Goal: Task Accomplishment & Management: Manage account settings

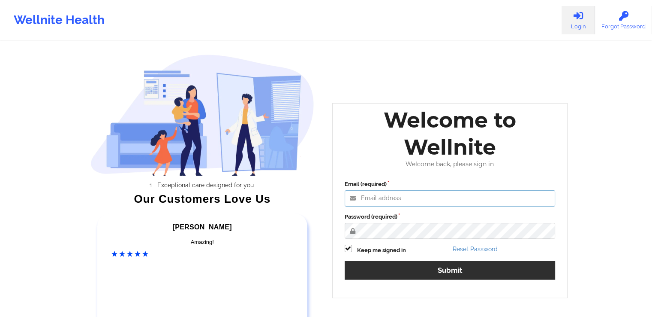
type input "[EMAIL_ADDRESS][DOMAIN_NAME]"
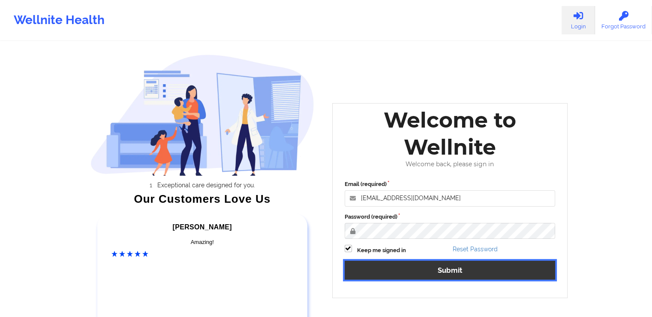
click at [469, 265] on button "Submit" at bounding box center [450, 269] width 211 height 18
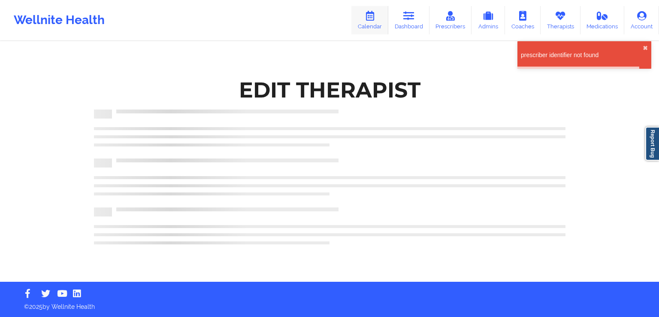
click at [375, 19] on icon at bounding box center [369, 15] width 11 height 9
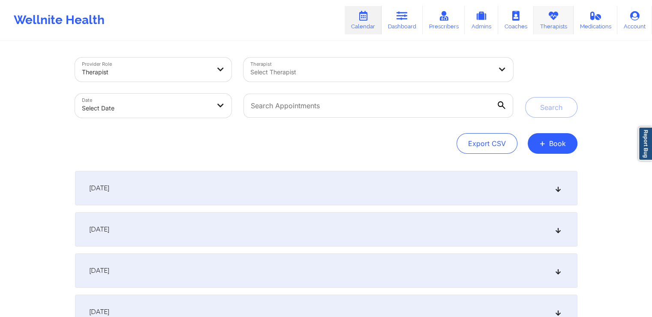
click at [556, 11] on icon at bounding box center [553, 15] width 11 height 9
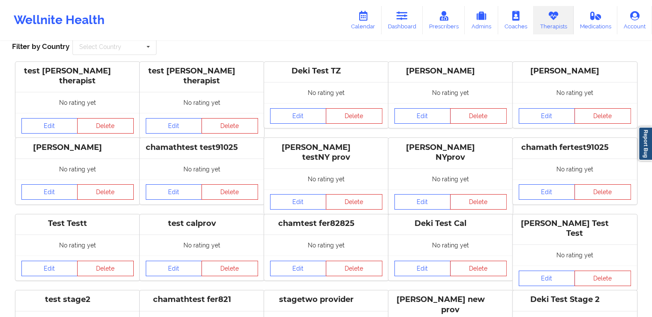
scroll to position [46, 0]
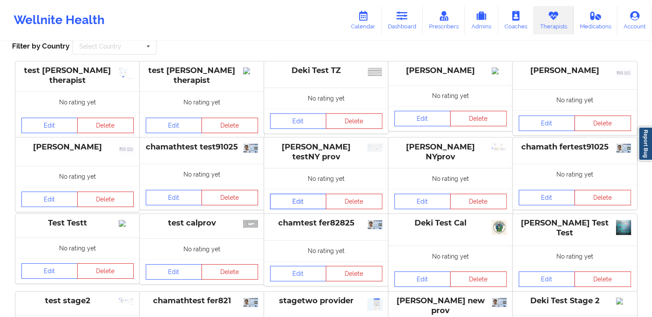
click at [302, 196] on link "Edit" at bounding box center [298, 200] width 57 height 15
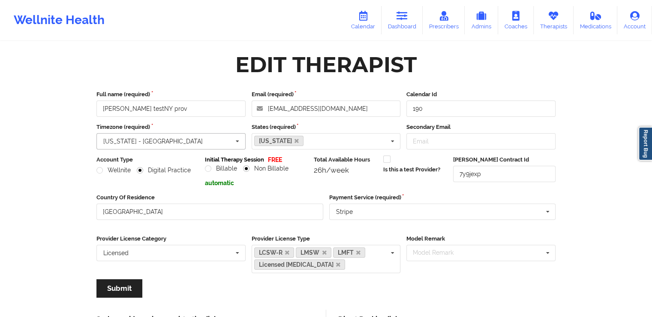
click at [237, 142] on icon at bounding box center [237, 141] width 13 height 16
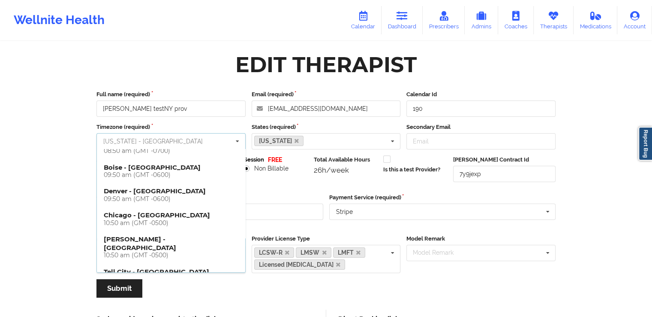
scroll to position [238, 0]
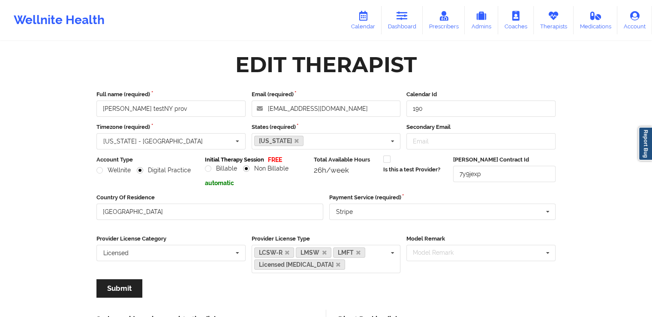
click at [226, 141] on input "text" at bounding box center [171, 140] width 148 height 15
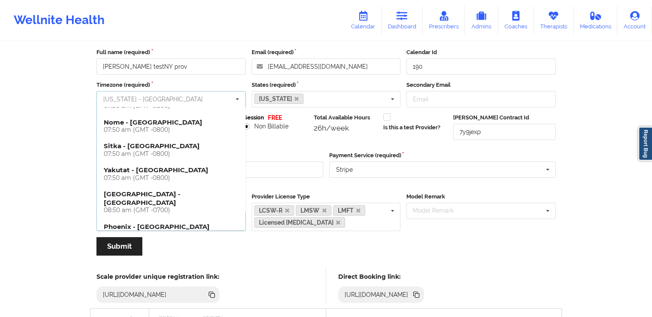
scroll to position [113, 0]
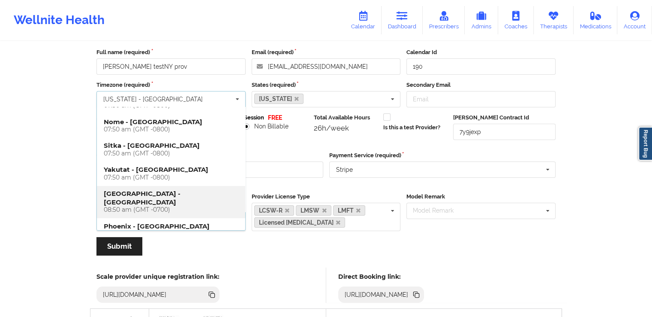
click at [136, 194] on h4 "[GEOGRAPHIC_DATA] - [GEOGRAPHIC_DATA] 08:50 am (GMT -0700)" at bounding box center [171, 201] width 135 height 24
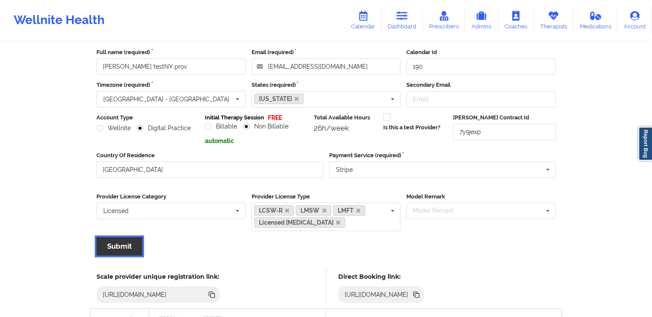
click at [119, 247] on button "Submit" at bounding box center [120, 246] width 46 height 18
click at [124, 246] on button "Submit" at bounding box center [120, 246] width 46 height 18
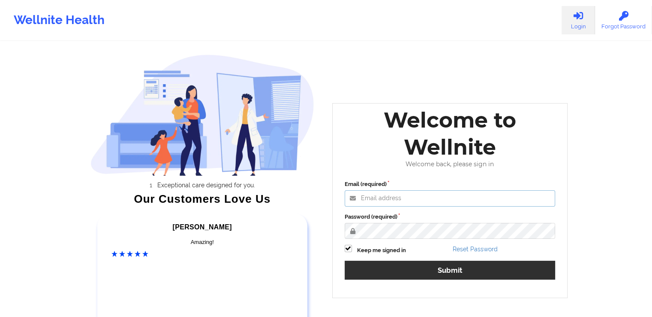
type input "[EMAIL_ADDRESS][DOMAIN_NAME]"
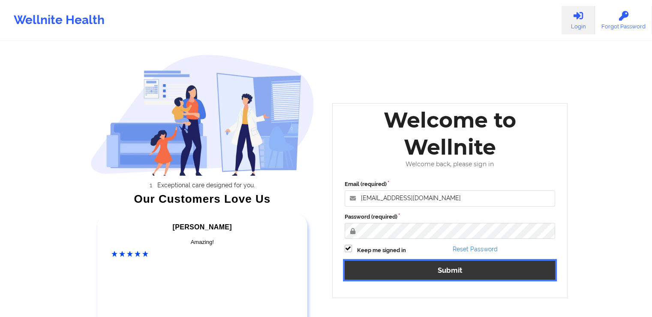
click at [435, 269] on button "Submit" at bounding box center [450, 269] width 211 height 18
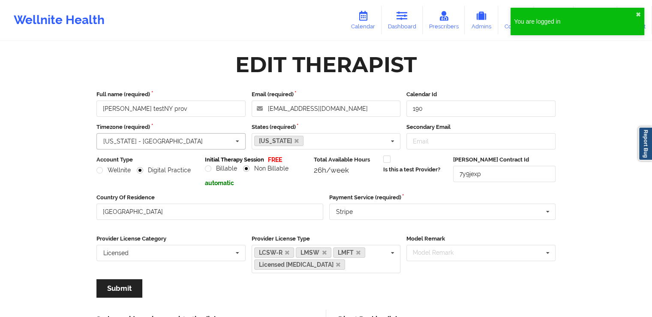
click at [240, 138] on icon at bounding box center [237, 141] width 13 height 16
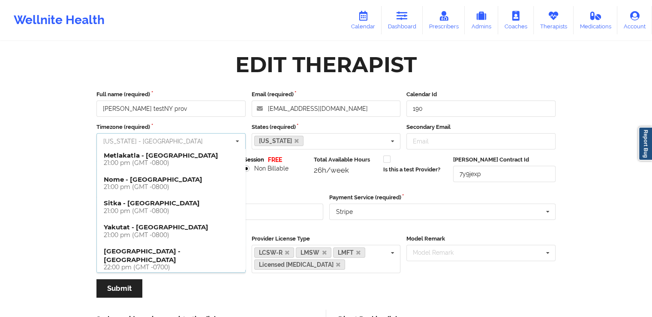
scroll to position [118, 0]
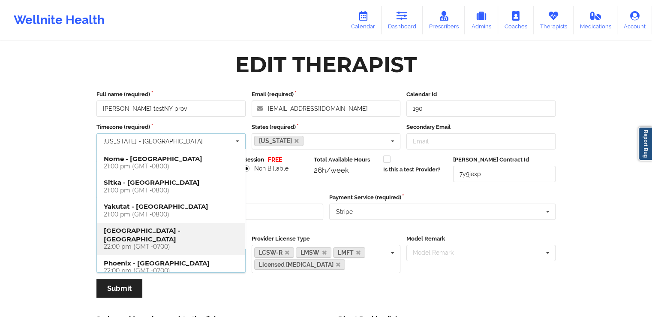
click at [158, 230] on h4 "Los Angeles - America 22:00 pm (GMT -0700)" at bounding box center [171, 238] width 135 height 24
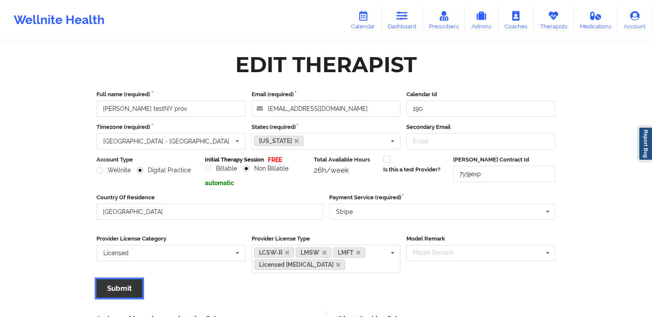
click at [118, 285] on button "Submit" at bounding box center [120, 288] width 46 height 18
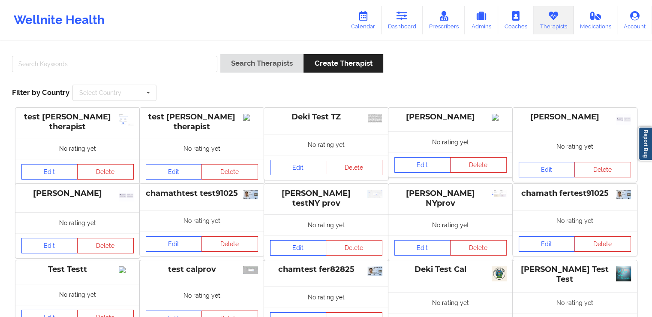
click at [307, 245] on link "Edit" at bounding box center [298, 247] width 57 height 15
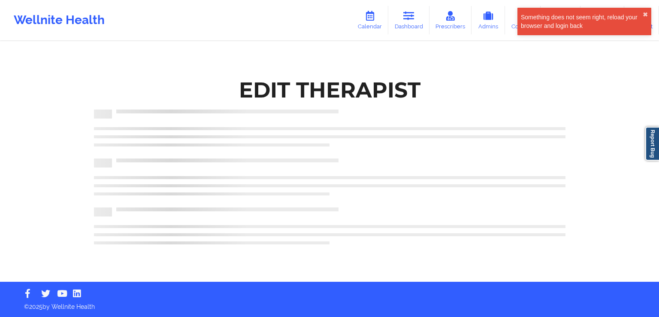
click at [214, 189] on div at bounding box center [329, 189] width 471 height 5
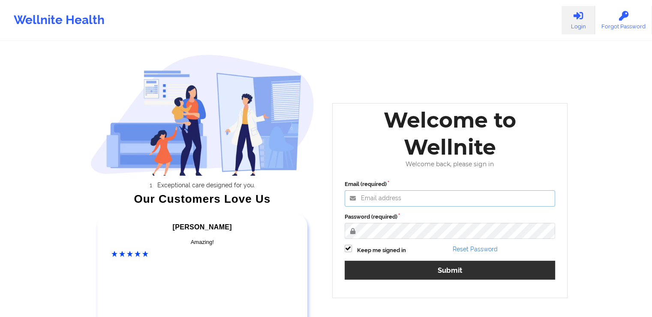
type input "[EMAIL_ADDRESS][DOMAIN_NAME]"
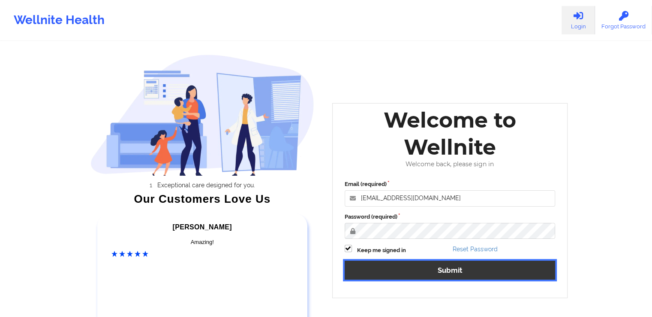
click at [429, 270] on button "Submit" at bounding box center [450, 269] width 211 height 18
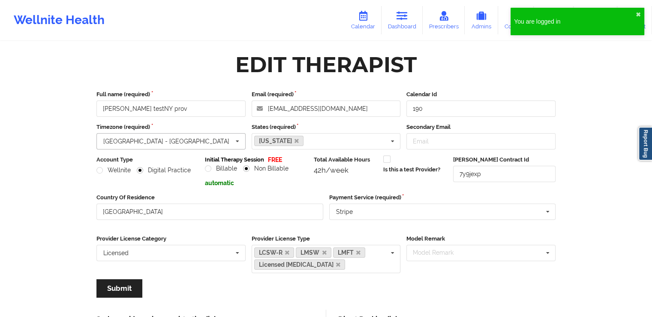
click at [220, 145] on input "text" at bounding box center [171, 140] width 148 height 15
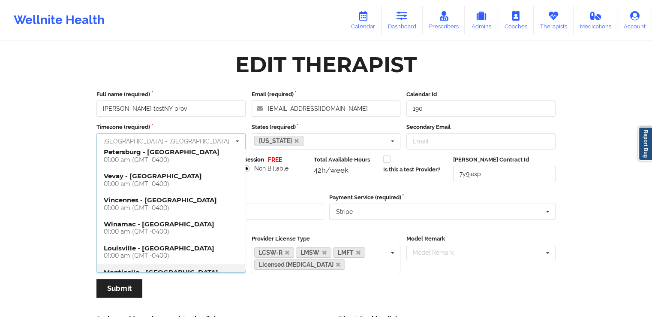
scroll to position [549, 0]
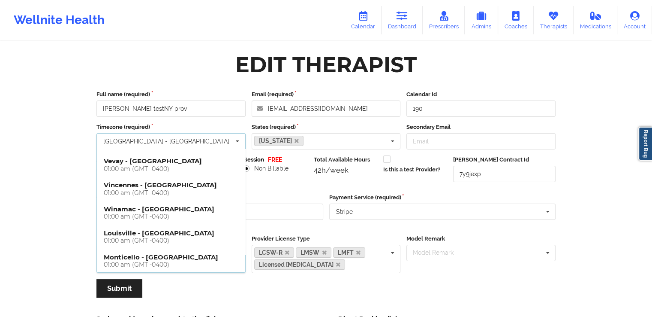
click at [147, 277] on h4 "[US_STATE] - [GEOGRAPHIC_DATA] 01:00 am (GMT -0400)" at bounding box center [171, 284] width 135 height 15
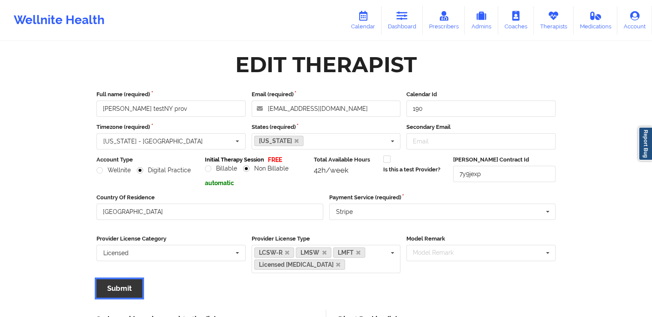
click at [115, 282] on button "Submit" at bounding box center [120, 288] width 46 height 18
